Goal: Navigation & Orientation: Find specific page/section

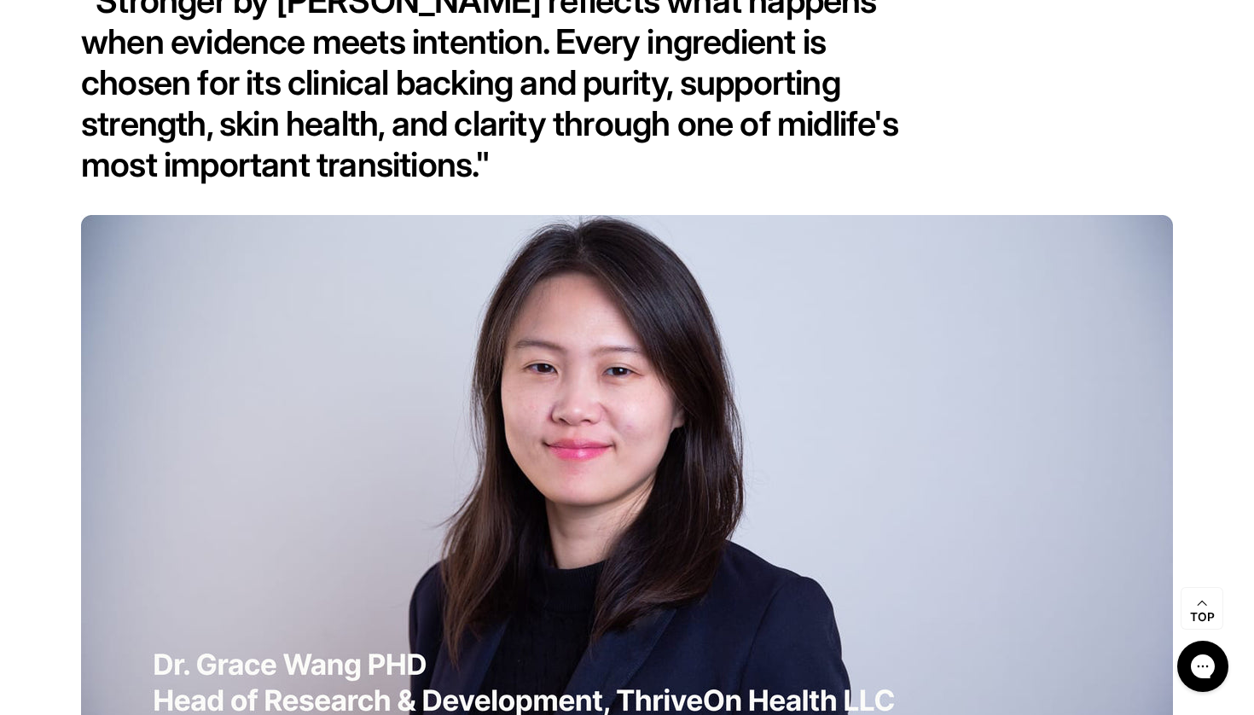
scroll to position [7793, 0]
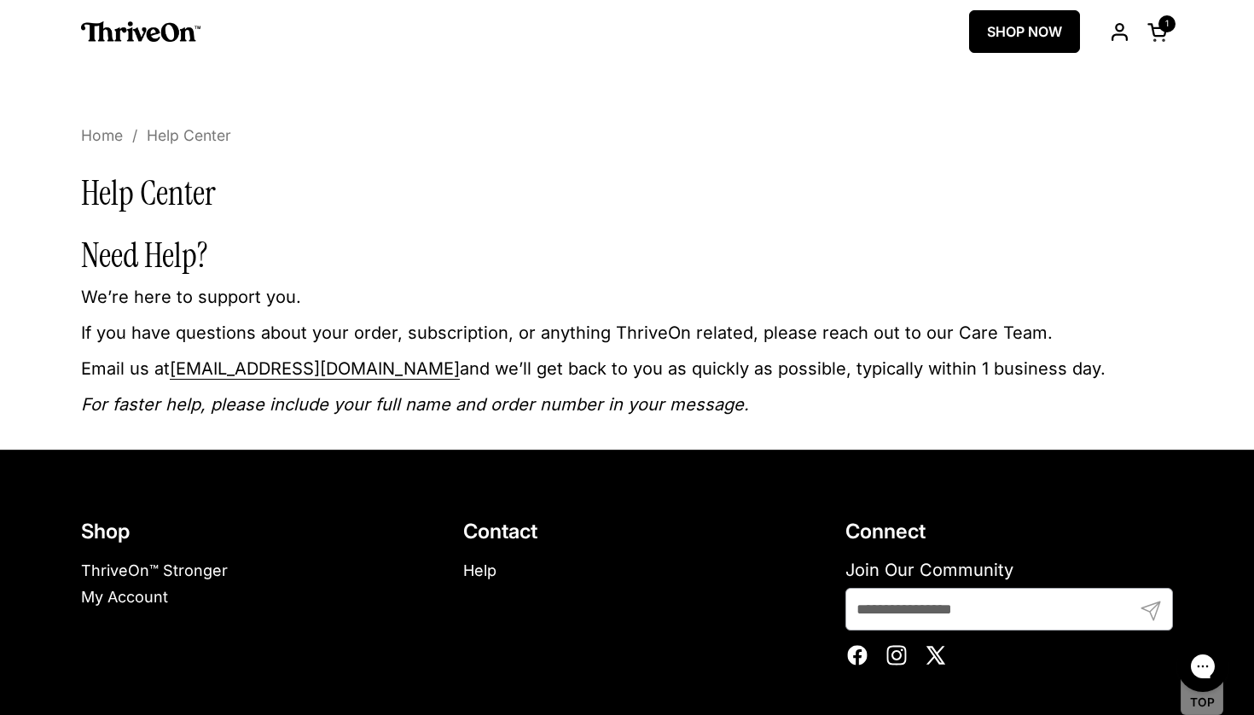
click at [580, 407] on em "For faster help, please include your full name and order number in your message." at bounding box center [415, 404] width 668 height 20
click at [120, 32] on img at bounding box center [140, 31] width 119 height 20
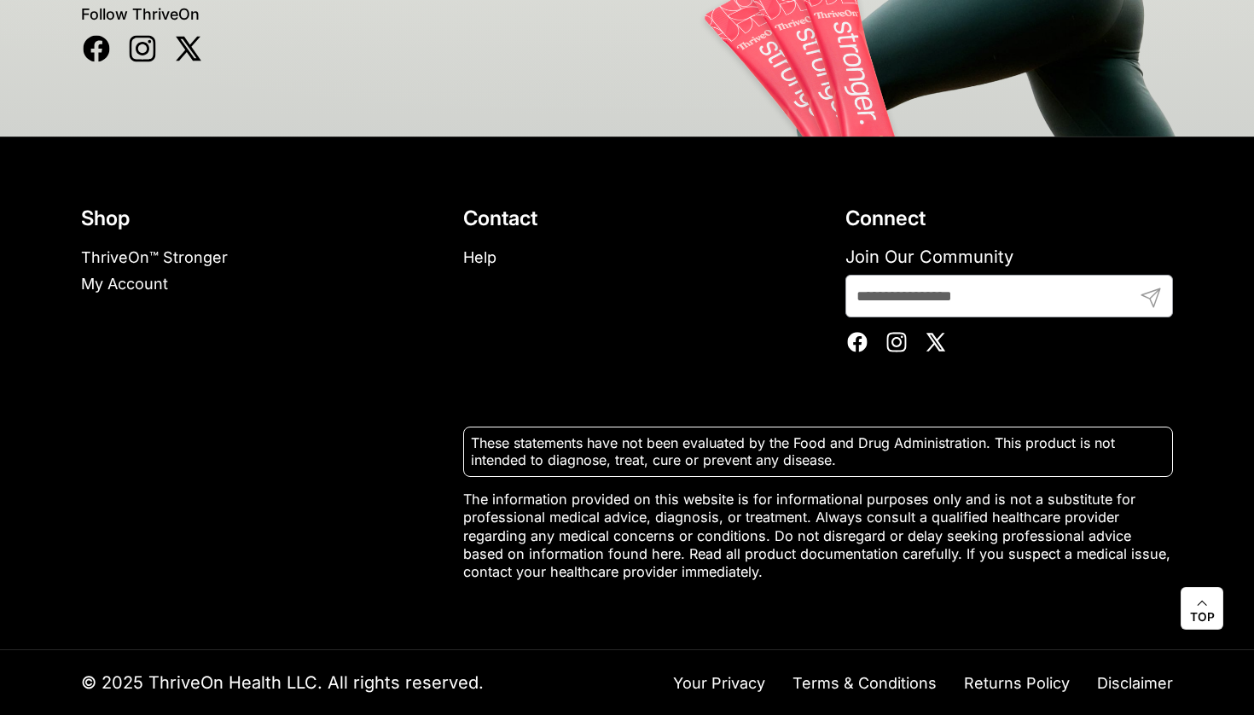
click at [1183, 590] on span "Go to top Top" at bounding box center [1202, 608] width 43 height 43
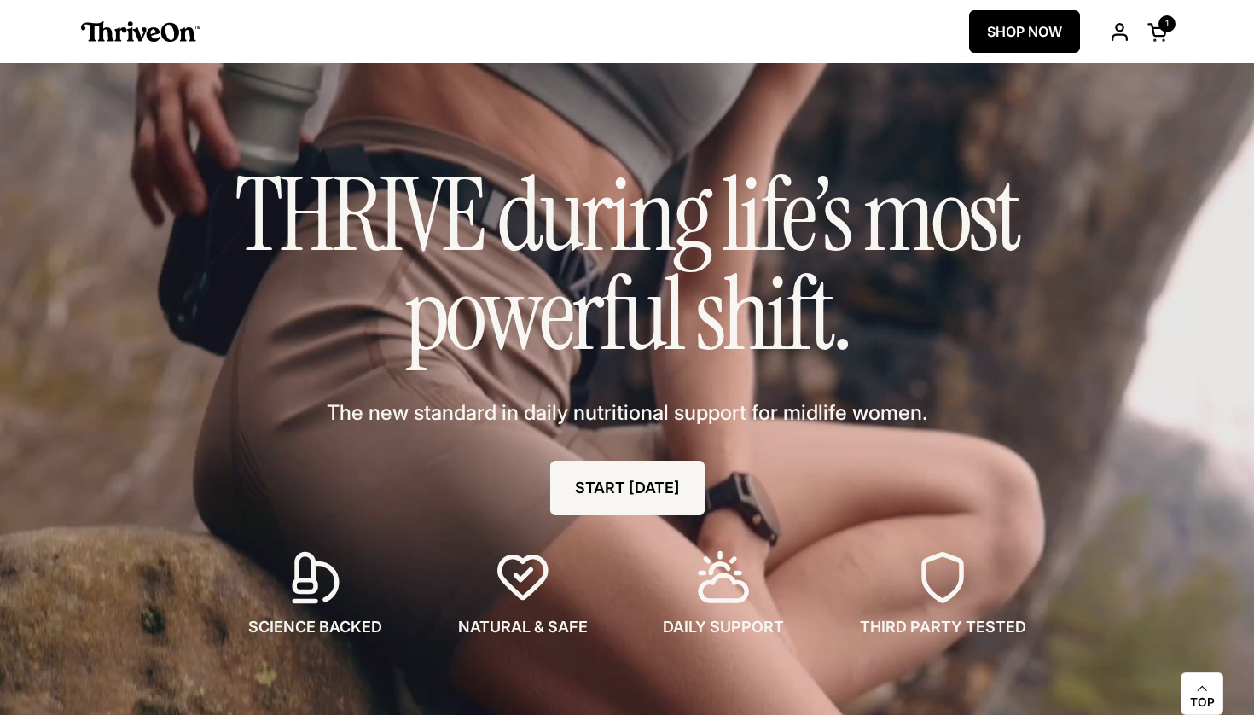
click at [1198, 682] on span at bounding box center [1202, 687] width 10 height 22
click at [1188, 689] on span "Go to top Top" at bounding box center [1202, 693] width 43 height 43
